Goal: Information Seeking & Learning: Learn about a topic

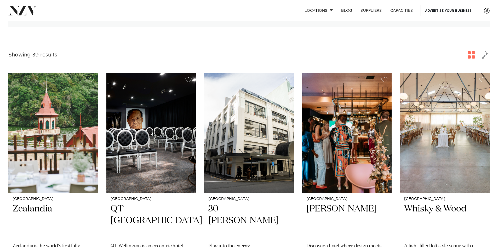
scroll to position [157, 0]
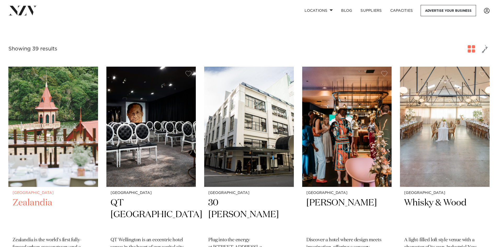
click at [68, 114] on img at bounding box center [53, 127] width 90 height 120
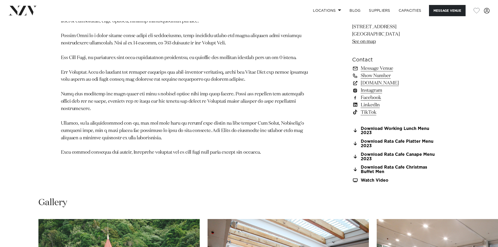
scroll to position [575, 0]
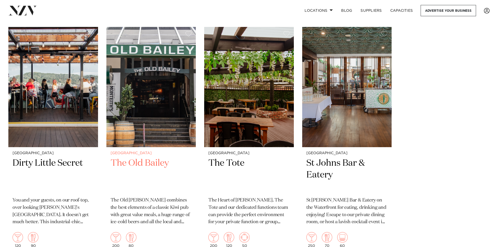
scroll to position [1855, 0]
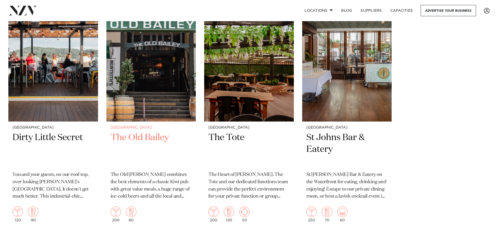
click at [143, 90] on img at bounding box center [151, 61] width 90 height 120
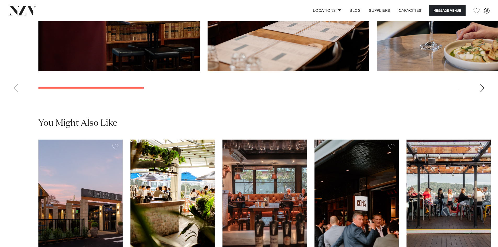
scroll to position [679, 0]
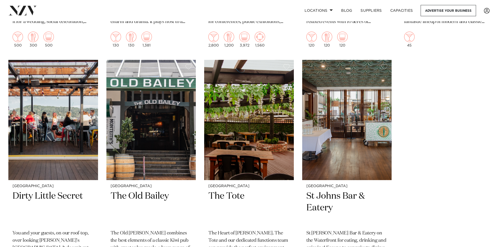
scroll to position [1855, 0]
